Goal: Task Accomplishment & Management: Complete application form

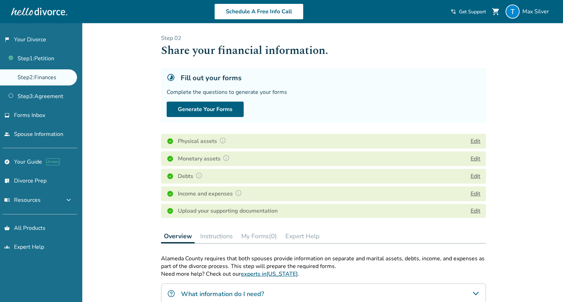
scroll to position [15, 0]
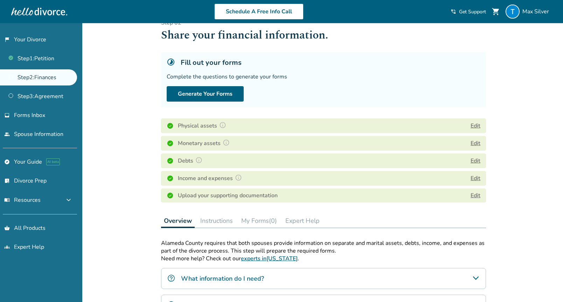
click at [473, 195] on link "Edit" at bounding box center [475, 195] width 10 height 8
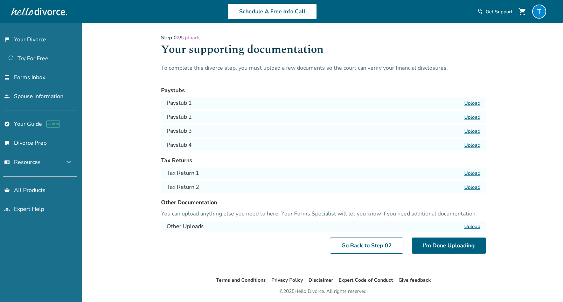
click at [472, 102] on label "Upload" at bounding box center [472, 103] width 16 height 7
click at [0, 0] on input "Upload" at bounding box center [0, 0] width 0 height 0
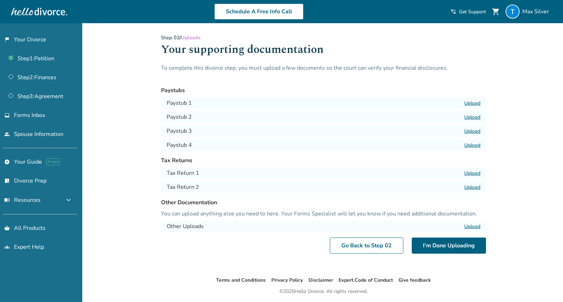
click at [475, 104] on label "Upload" at bounding box center [472, 103] width 16 height 7
click at [0, 0] on input "Upload" at bounding box center [0, 0] width 0 height 0
click at [454, 240] on button "I'm Done Uploading" at bounding box center [448, 245] width 74 height 16
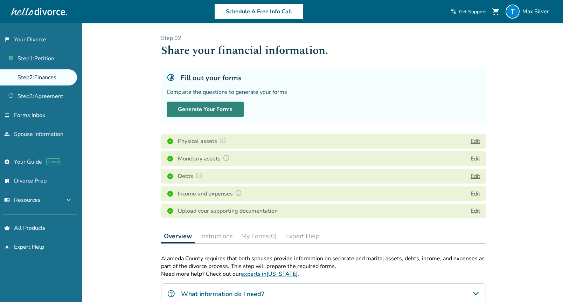
click at [234, 105] on button "Generate Your Forms" at bounding box center [205, 108] width 77 height 15
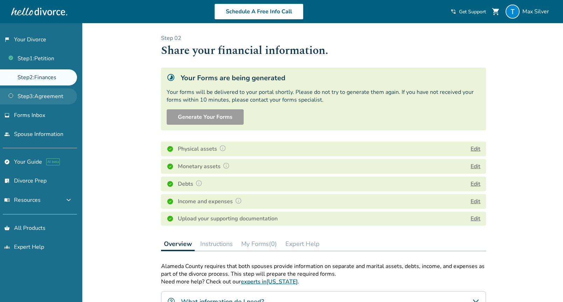
click at [63, 94] on link "Step 3 : Agreement" at bounding box center [38, 96] width 77 height 16
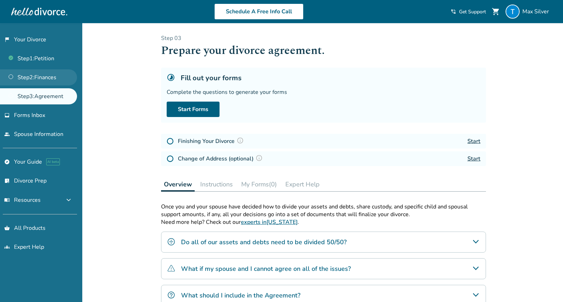
click at [59, 81] on link "Step 2 : Finances" at bounding box center [38, 77] width 77 height 16
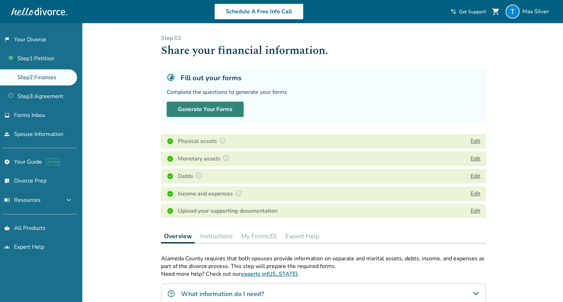
click at [227, 106] on button "Generate Your Forms" at bounding box center [205, 108] width 77 height 15
